Goal: Task Accomplishment & Management: Manage account settings

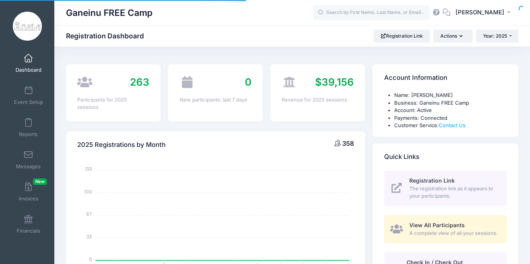
select select
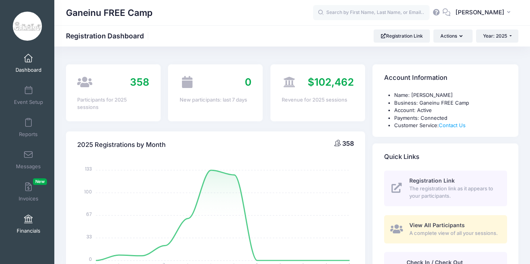
click at [35, 220] on link "Financials" at bounding box center [28, 224] width 37 height 27
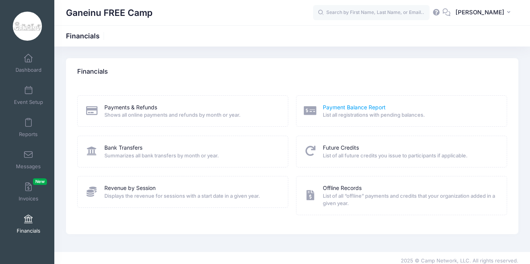
click at [363, 108] on link "Payment Balance Report" at bounding box center [354, 108] width 63 height 8
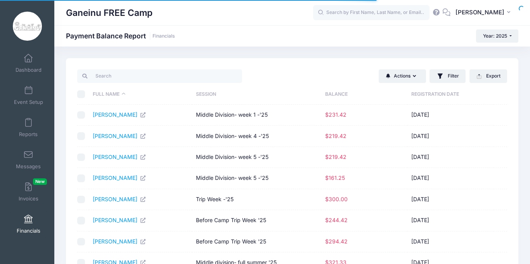
select select "10"
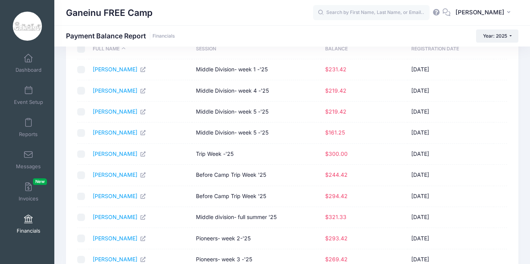
scroll to position [47, 0]
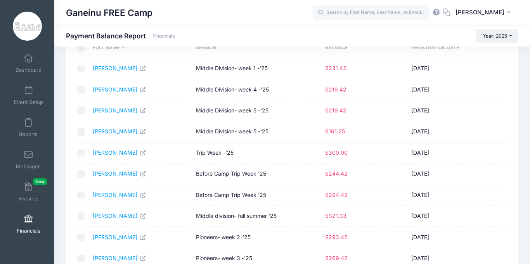
click at [310, 31] on div "Ganeinu FREE Camp Payment Balance Report Financials Year: 2025 Year: 2025 Year:…" at bounding box center [292, 35] width 476 height 13
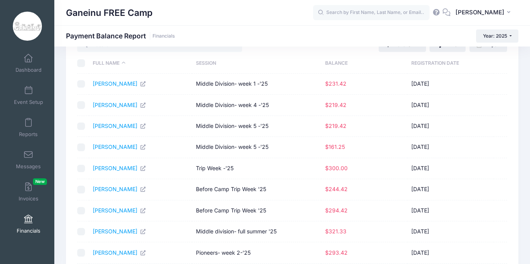
scroll to position [0, 0]
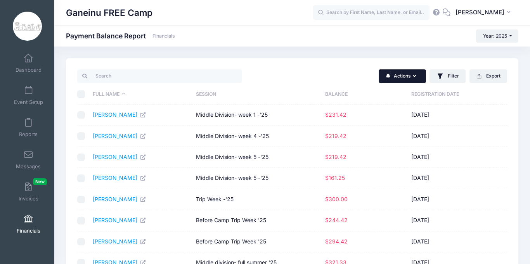
click at [420, 76] on button "Actions" at bounding box center [402, 75] width 47 height 13
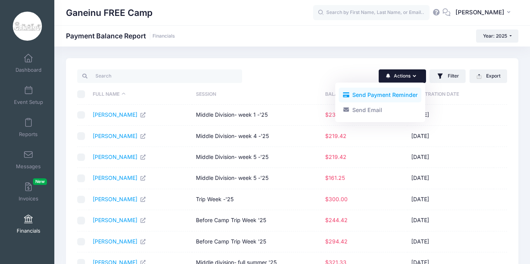
click at [408, 94] on link "Send Payment Reminder" at bounding box center [380, 95] width 83 height 15
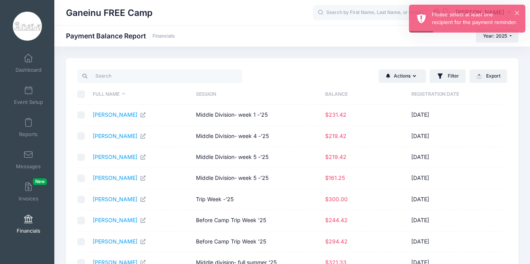
click at [82, 116] on input "checkbox" at bounding box center [81, 115] width 8 height 8
checkbox input "true"
click at [82, 135] on input "checkbox" at bounding box center [81, 136] width 8 height 8
checkbox input "true"
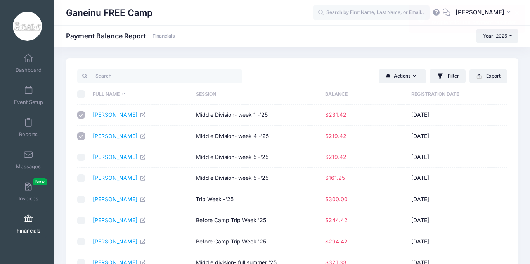
click at [81, 155] on input "checkbox" at bounding box center [81, 158] width 8 height 8
checkbox input "true"
click at [80, 177] on input "checkbox" at bounding box center [81, 179] width 8 height 8
checkbox input "true"
click at [84, 221] on input "checkbox" at bounding box center [81, 221] width 8 height 8
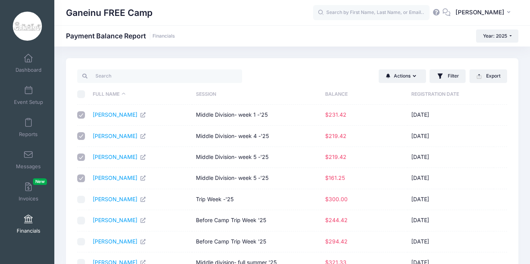
checkbox input "true"
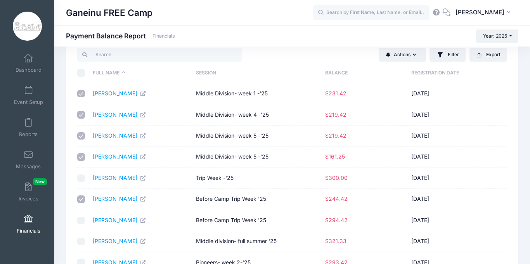
scroll to position [31, 0]
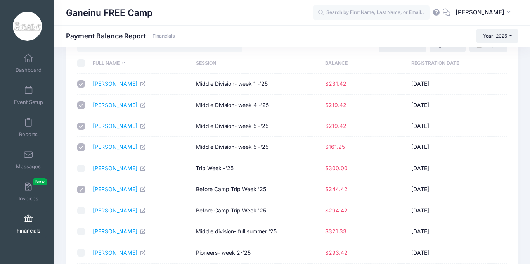
click at [79, 213] on input "checkbox" at bounding box center [81, 211] width 8 height 8
checkbox input "true"
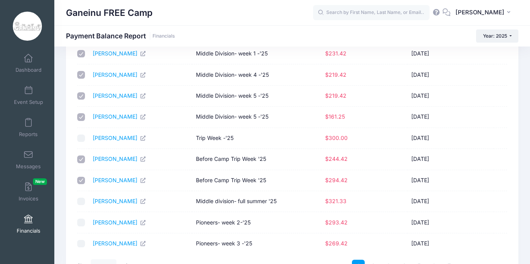
scroll to position [62, 0]
click at [82, 204] on input "checkbox" at bounding box center [81, 201] width 8 height 8
checkbox input "true"
click at [80, 228] on td at bounding box center [83, 222] width 12 height 21
click at [81, 225] on input "checkbox" at bounding box center [81, 222] width 8 height 8
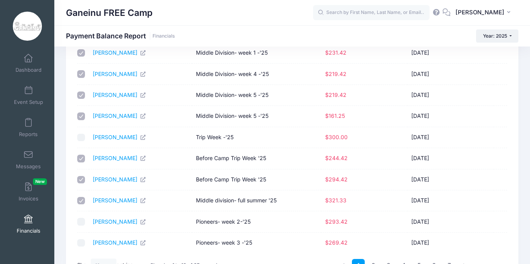
checkbox input "true"
click at [81, 244] on input "checkbox" at bounding box center [81, 243] width 8 height 8
checkbox input "true"
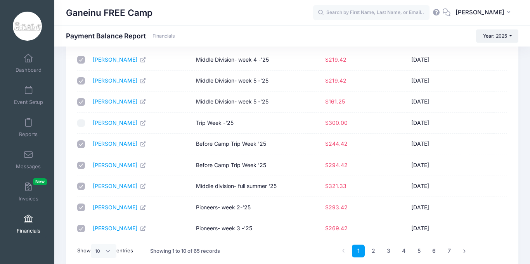
scroll to position [78, 0]
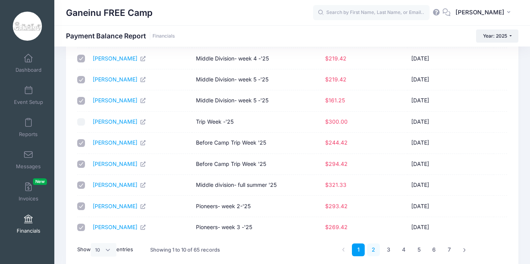
click at [373, 249] on link "2" at bounding box center [373, 250] width 13 height 13
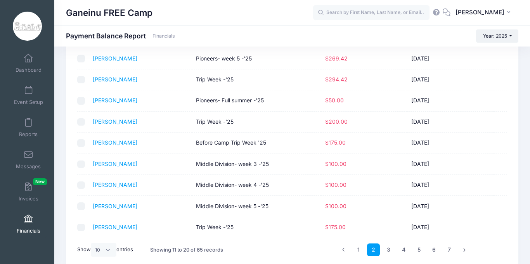
click at [81, 61] on input "checkbox" at bounding box center [81, 59] width 8 height 8
checkbox input "true"
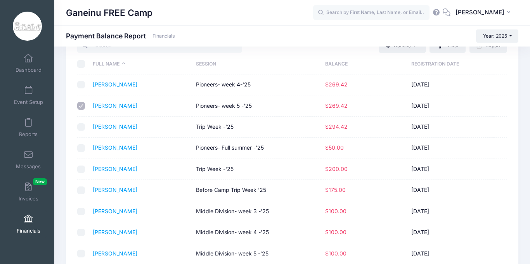
scroll to position [16, 0]
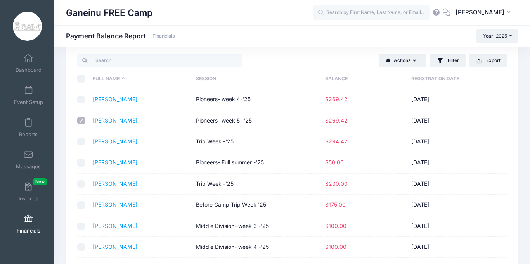
click at [80, 103] on div at bounding box center [81, 100] width 8 height 8
click at [82, 100] on input "checkbox" at bounding box center [81, 100] width 8 height 8
checkbox input "true"
click at [83, 136] on td at bounding box center [83, 142] width 12 height 21
click at [82, 139] on input "checkbox" at bounding box center [81, 142] width 8 height 8
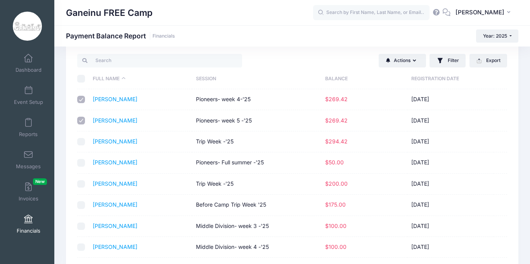
checkbox input "true"
click at [83, 206] on input "checkbox" at bounding box center [81, 205] width 8 height 8
checkbox input "true"
click at [82, 225] on input "checkbox" at bounding box center [81, 227] width 8 height 8
checkbox input "true"
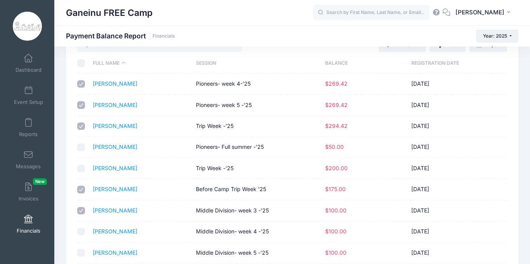
scroll to position [47, 0]
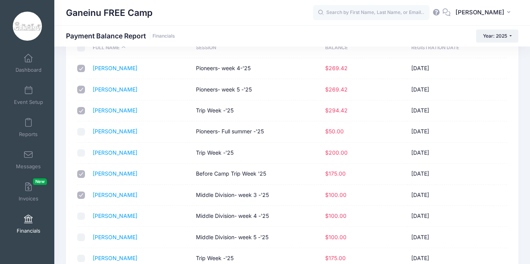
click at [81, 217] on input "checkbox" at bounding box center [81, 217] width 8 height 8
checkbox input "true"
click at [85, 240] on div at bounding box center [81, 238] width 8 height 8
click at [82, 236] on input "checkbox" at bounding box center [81, 238] width 8 height 8
checkbox input "true"
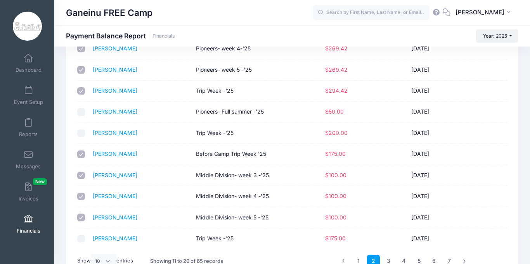
scroll to position [93, 0]
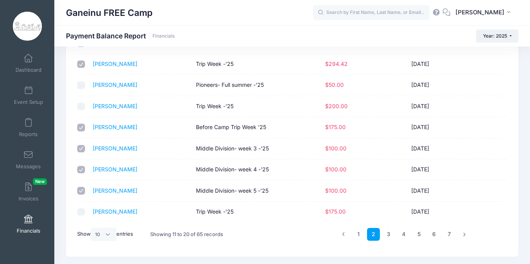
click at [82, 215] on input "checkbox" at bounding box center [81, 212] width 8 height 8
checkbox input "true"
click at [387, 235] on link "3" at bounding box center [388, 234] width 13 height 13
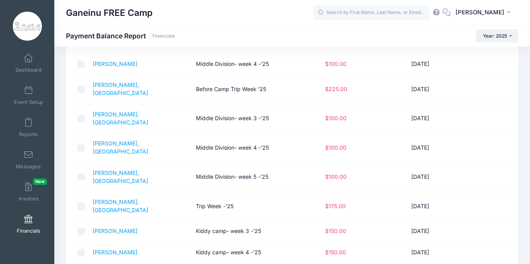
click at [80, 249] on input "checkbox" at bounding box center [81, 253] width 8 height 8
checkbox input "true"
click at [80, 228] on input "checkbox" at bounding box center [81, 232] width 8 height 8
checkbox input "true"
click at [81, 203] on input "checkbox" at bounding box center [81, 207] width 8 height 8
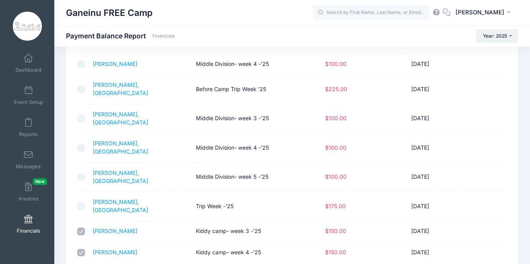
checkbox input "true"
click at [82, 173] on input "checkbox" at bounding box center [81, 177] width 8 height 8
checkbox input "true"
click at [78, 144] on input "checkbox" at bounding box center [81, 148] width 8 height 8
checkbox input "true"
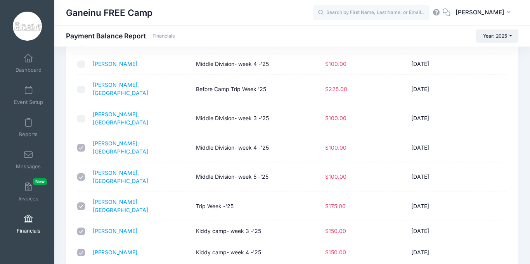
click at [80, 111] on td at bounding box center [83, 118] width 12 height 29
click at [81, 115] on input "checkbox" at bounding box center [81, 119] width 8 height 8
checkbox input "true"
click at [80, 88] on input "checkbox" at bounding box center [81, 90] width 8 height 8
checkbox input "true"
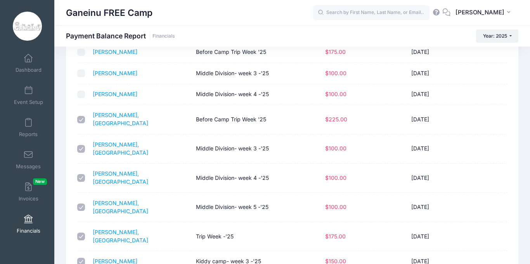
scroll to position [62, 0]
click at [83, 98] on input "checkbox" at bounding box center [81, 96] width 8 height 8
checkbox input "true"
click at [82, 75] on input "checkbox" at bounding box center [81, 74] width 8 height 8
checkbox input "true"
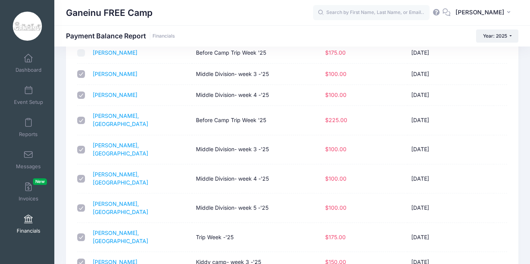
click at [83, 54] on input "checkbox" at bounding box center [81, 53] width 8 height 8
checkbox input "true"
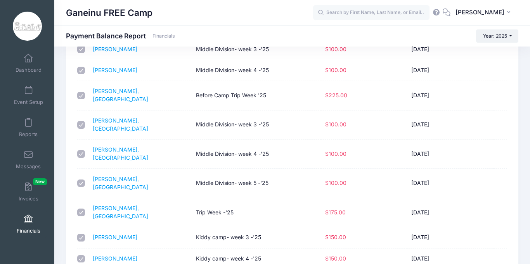
scroll to position [115, 0]
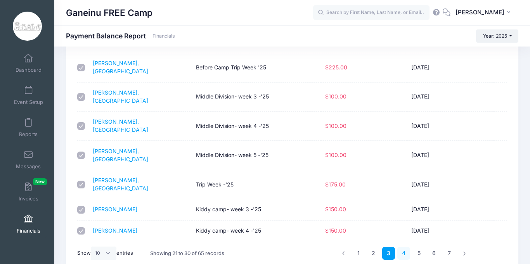
click at [405, 247] on link "4" at bounding box center [403, 253] width 13 height 13
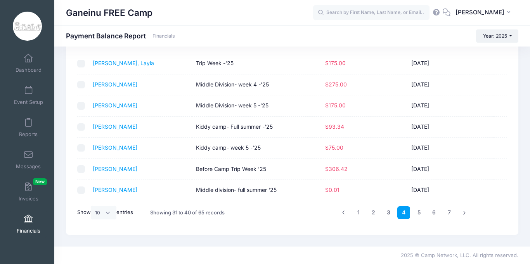
click at [81, 191] on input "checkbox" at bounding box center [81, 191] width 8 height 8
checkbox input "true"
click at [79, 167] on input "checkbox" at bounding box center [81, 169] width 8 height 8
checkbox input "true"
click at [82, 64] on input "checkbox" at bounding box center [81, 64] width 8 height 8
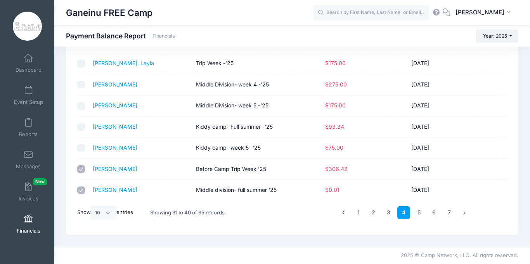
checkbox input "true"
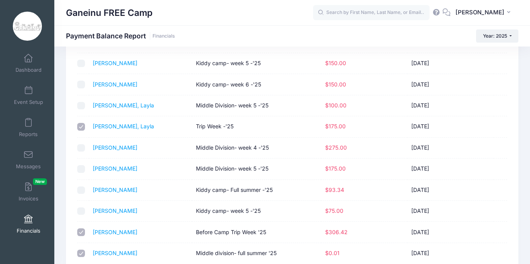
scroll to position [37, 0]
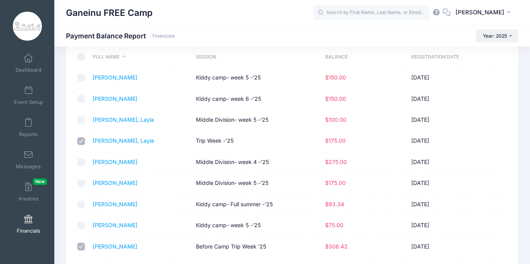
click at [82, 76] on input "checkbox" at bounding box center [81, 78] width 8 height 8
checkbox input "true"
click at [81, 102] on input "checkbox" at bounding box center [81, 99] width 8 height 8
checkbox input "true"
click at [82, 121] on input "checkbox" at bounding box center [81, 120] width 8 height 8
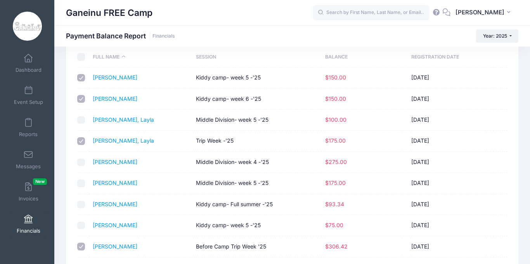
checkbox input "true"
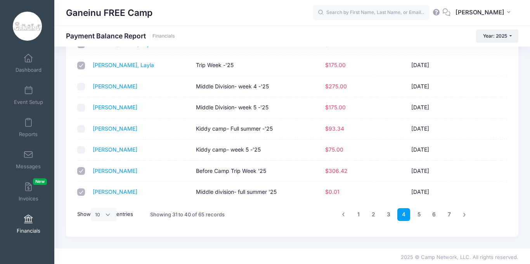
scroll to position [115, 0]
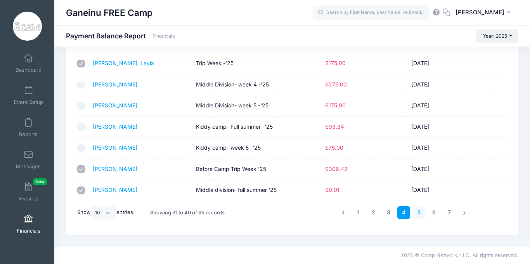
click at [421, 213] on link "5" at bounding box center [419, 212] width 13 height 13
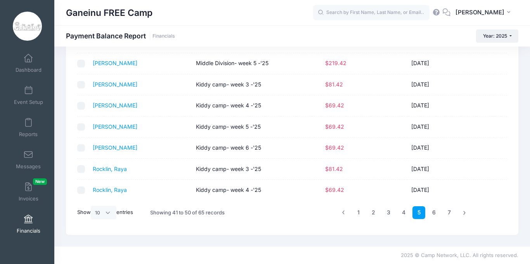
click at [80, 192] on input "checkbox" at bounding box center [81, 191] width 8 height 8
checkbox input "true"
click at [79, 175] on td at bounding box center [83, 169] width 12 height 21
click at [84, 164] on td at bounding box center [83, 169] width 12 height 21
click at [83, 167] on input "checkbox" at bounding box center [81, 169] width 8 height 8
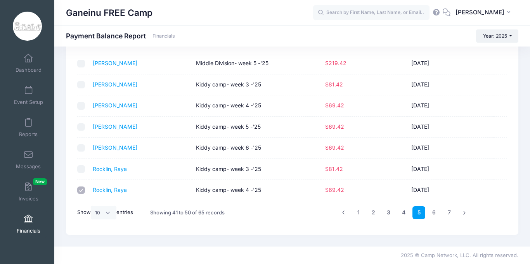
checkbox input "true"
click at [82, 146] on input "checkbox" at bounding box center [81, 148] width 8 height 8
checkbox input "true"
click at [83, 123] on td at bounding box center [83, 127] width 12 height 21
click at [82, 124] on input "checkbox" at bounding box center [81, 127] width 8 height 8
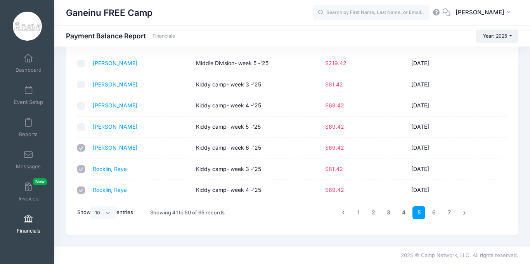
checkbox input "true"
click at [82, 108] on input "checkbox" at bounding box center [81, 106] width 8 height 8
checkbox input "true"
click at [78, 88] on td at bounding box center [83, 85] width 12 height 21
click at [79, 85] on input "checkbox" at bounding box center [81, 85] width 8 height 8
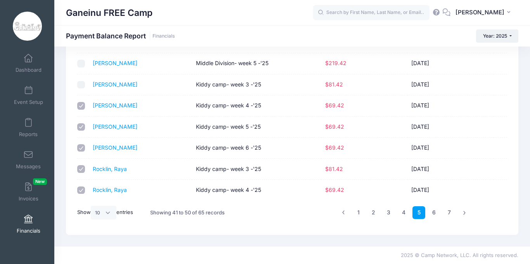
checkbox input "true"
click at [82, 64] on input "checkbox" at bounding box center [81, 64] width 8 height 8
checkbox input "true"
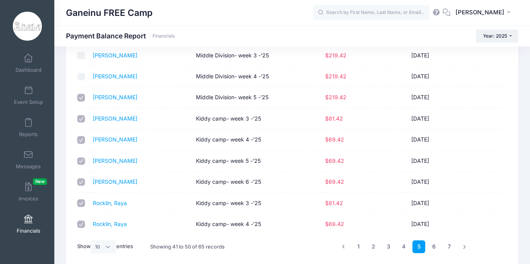
scroll to position [68, 0]
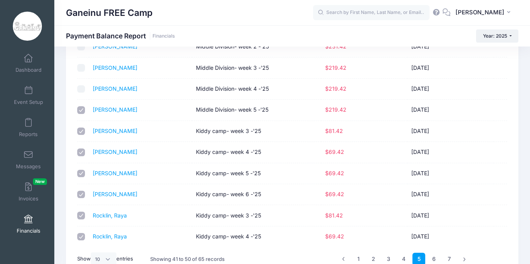
click at [83, 90] on input "checkbox" at bounding box center [81, 89] width 8 height 8
checkbox input "true"
click at [82, 69] on input "checkbox" at bounding box center [81, 68] width 8 height 8
checkbox input "true"
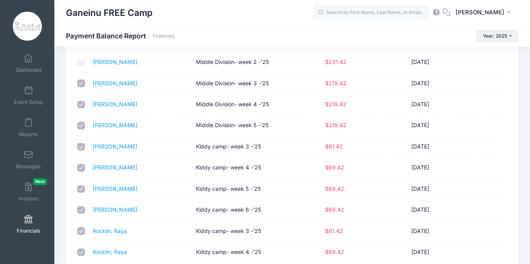
scroll to position [37, 0]
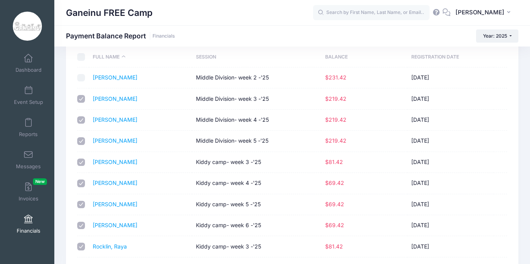
click at [82, 80] on input "checkbox" at bounding box center [81, 78] width 8 height 8
checkbox input "true"
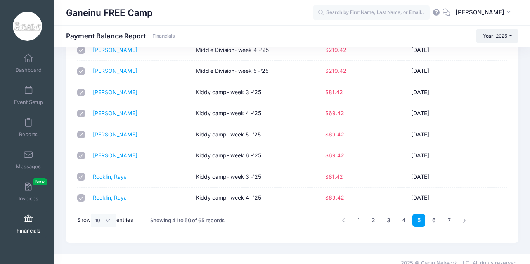
scroll to position [115, 0]
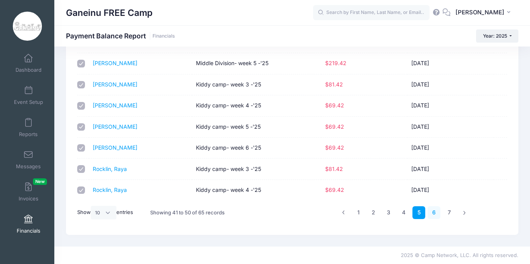
click at [434, 215] on link "6" at bounding box center [434, 212] width 13 height 13
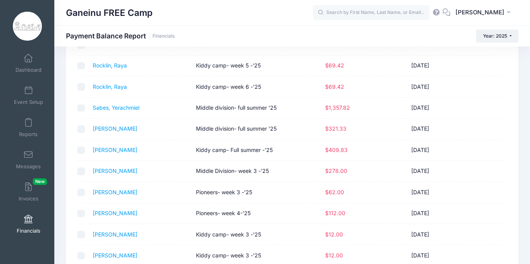
scroll to position [0, 0]
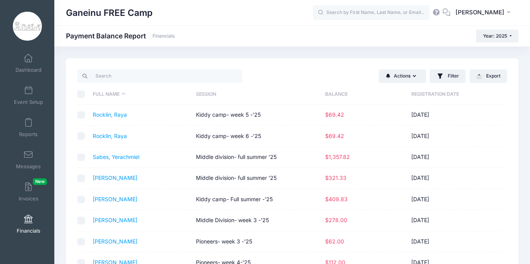
click at [83, 116] on input "checkbox" at bounding box center [81, 115] width 8 height 8
checkbox input "true"
click at [82, 136] on input "checkbox" at bounding box center [81, 136] width 8 height 8
checkbox input "true"
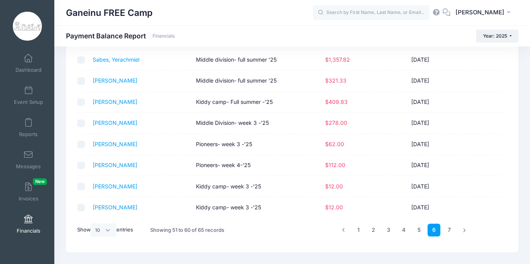
scroll to position [115, 0]
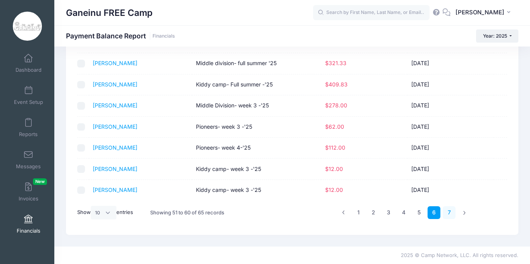
click at [448, 211] on link "7" at bounding box center [449, 212] width 13 height 13
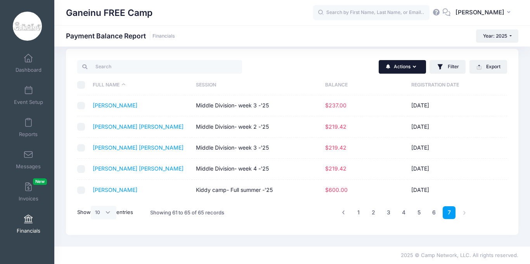
click at [413, 67] on icon "button" at bounding box center [416, 67] width 6 height 0
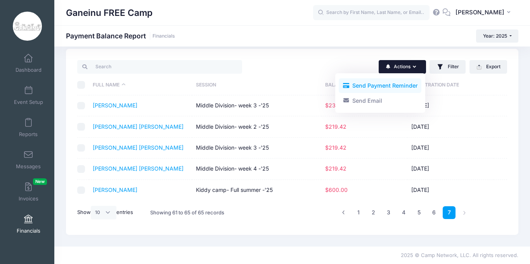
click at [401, 88] on link "Send Payment Reminder" at bounding box center [380, 85] width 83 height 15
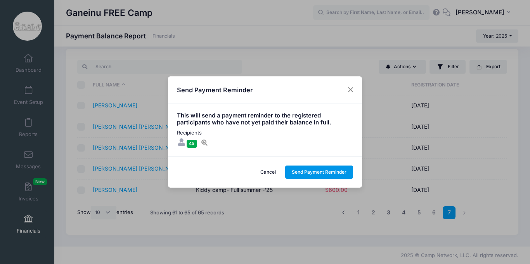
click at [301, 173] on button "Send Payment Reminder" at bounding box center [319, 172] width 68 height 13
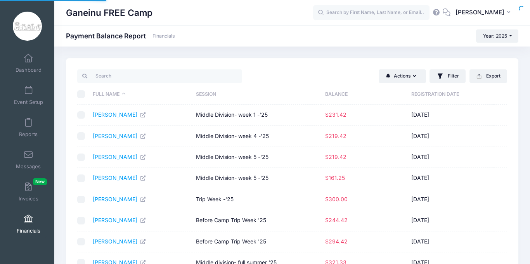
select select "10"
